Goal: Task Accomplishment & Management: Use online tool/utility

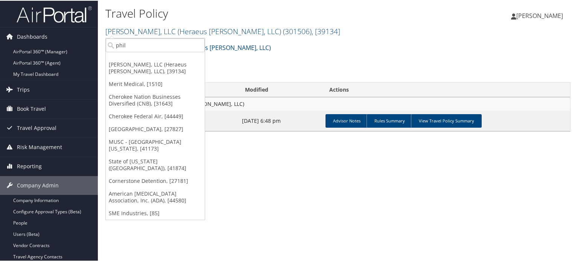
click at [32, 54] on link "AirPortal 360™ (Manager)" at bounding box center [49, 51] width 98 height 11
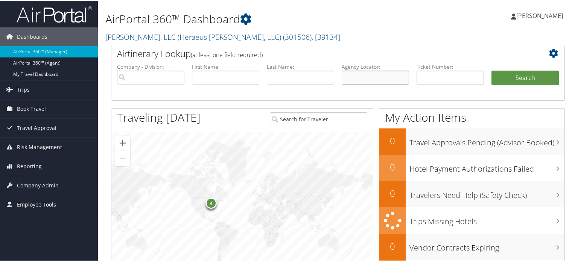
click at [381, 74] on input "text" at bounding box center [375, 77] width 67 height 14
paste input "DNDHLV"
type input "DNDHLV"
click at [544, 71] on button "Search" at bounding box center [524, 77] width 67 height 15
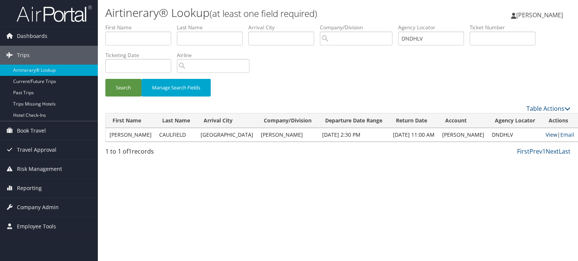
click at [546, 134] on link "View" at bounding box center [552, 134] width 12 height 7
click at [26, 190] on span "Reporting" at bounding box center [29, 188] width 25 height 19
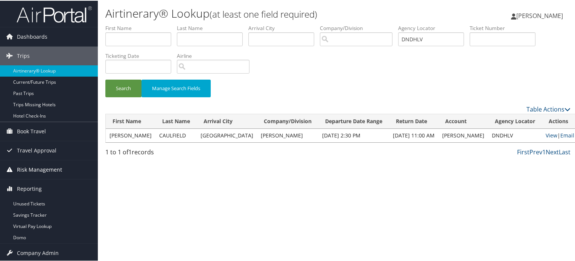
scroll to position [20, 0]
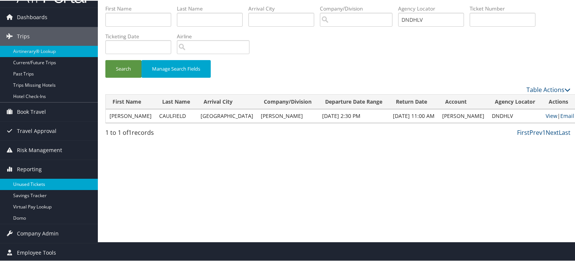
click at [29, 182] on link "Unused Tickets" at bounding box center [49, 183] width 98 height 11
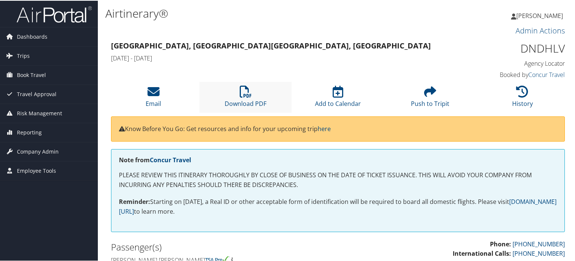
click at [237, 98] on li "Download PDF" at bounding box center [245, 96] width 92 height 30
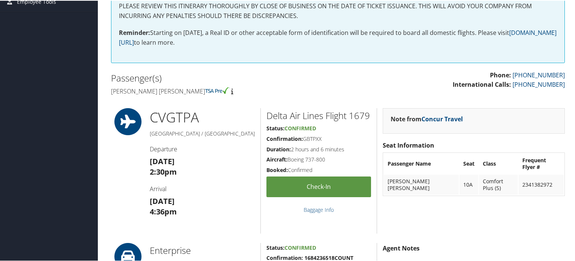
scroll to position [214, 0]
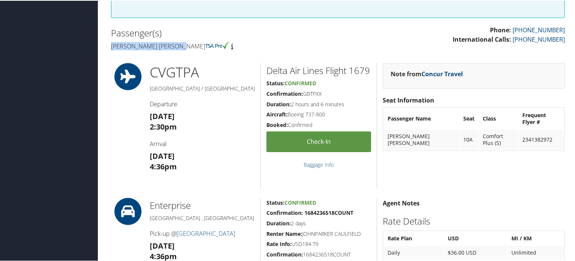
drag, startPoint x: 109, startPoint y: 43, endPoint x: 185, endPoint y: 41, distance: 75.7
click at [185, 41] on div "Passenger(s) John parker Caulfield" at bounding box center [221, 39] width 233 height 28
copy h4 "[PERSON_NAME] [PERSON_NAME]"
click at [237, 36] on h2 "Passenger(s)" at bounding box center [221, 32] width 221 height 13
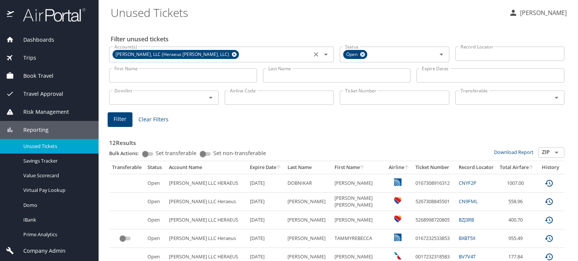
click at [232, 55] on icon at bounding box center [234, 54] width 5 height 5
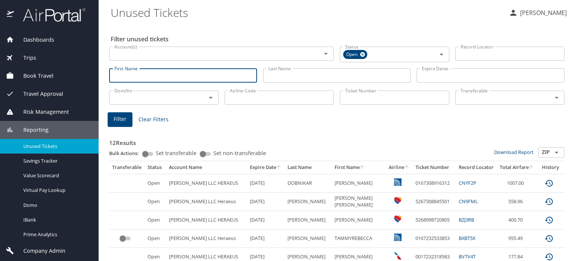
click at [195, 75] on input "First Name" at bounding box center [183, 75] width 148 height 14
paste input "[PERSON_NAME] [PERSON_NAME]"
type input "John parker"
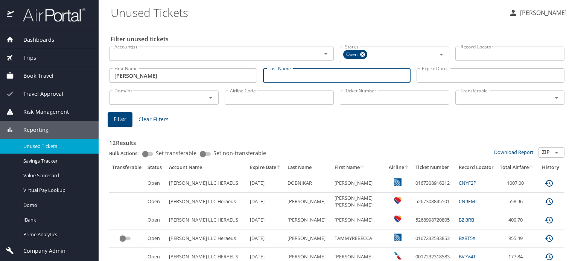
click at [302, 68] on input "Last Name" at bounding box center [337, 75] width 148 height 14
paste input "Caulfield"
type input "Caulfield"
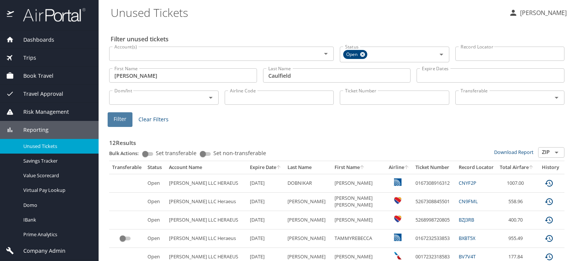
click at [128, 121] on button "Filter" at bounding box center [120, 119] width 25 height 15
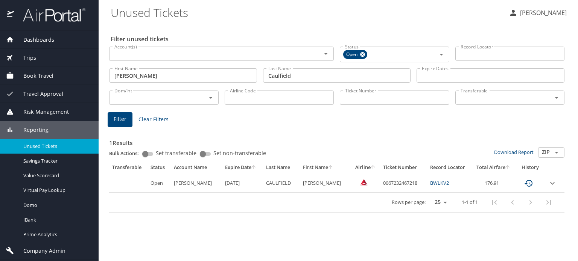
click at [443, 184] on link "BWLKV2" at bounding box center [439, 183] width 19 height 7
drag, startPoint x: 456, startPoint y: 187, endPoint x: 427, endPoint y: 186, distance: 29.0
click at [427, 186] on td "BWLKV2" at bounding box center [449, 183] width 44 height 18
copy link "BWLKV2"
